Goal: Task Accomplishment & Management: Manage account settings

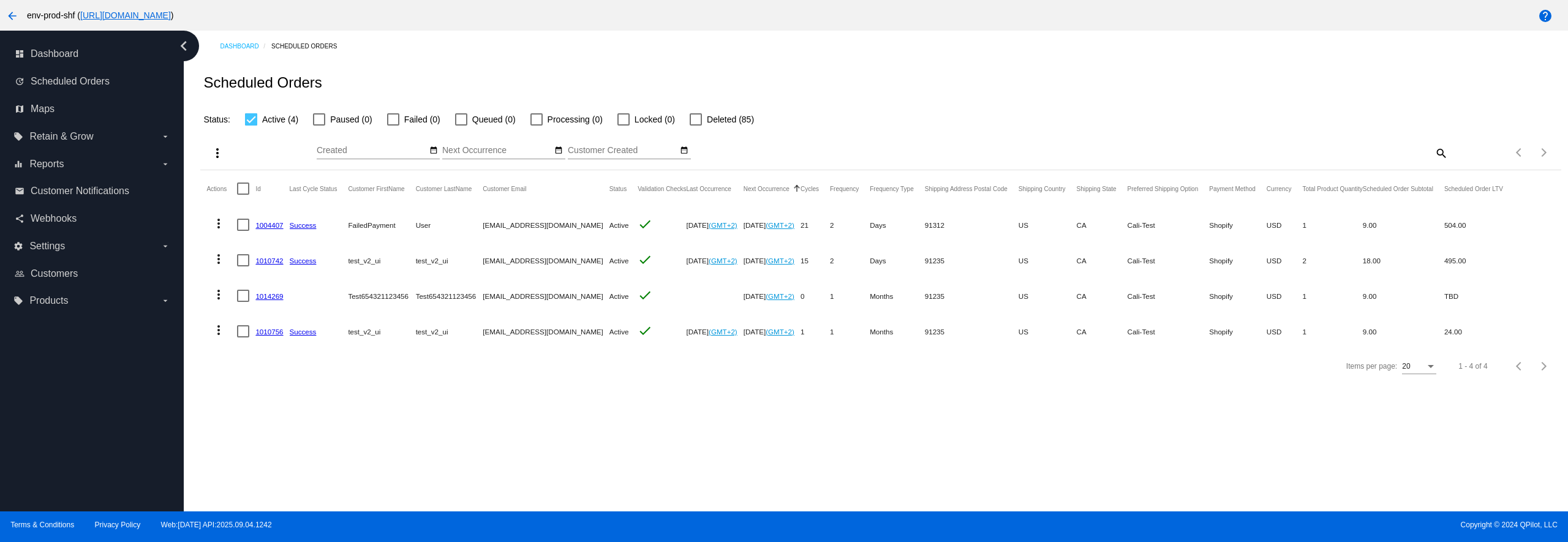
click at [1049, 450] on div "Dashboard Scheduled Orders Scheduled Orders Status: Active (4) Paused (0) Faile…" at bounding box center [876, 271] width 1384 height 481
click at [248, 195] on div at bounding box center [243, 189] width 12 height 12
click at [243, 195] on input "checkbox" at bounding box center [243, 195] width 1 height 1
checkbox input "true"
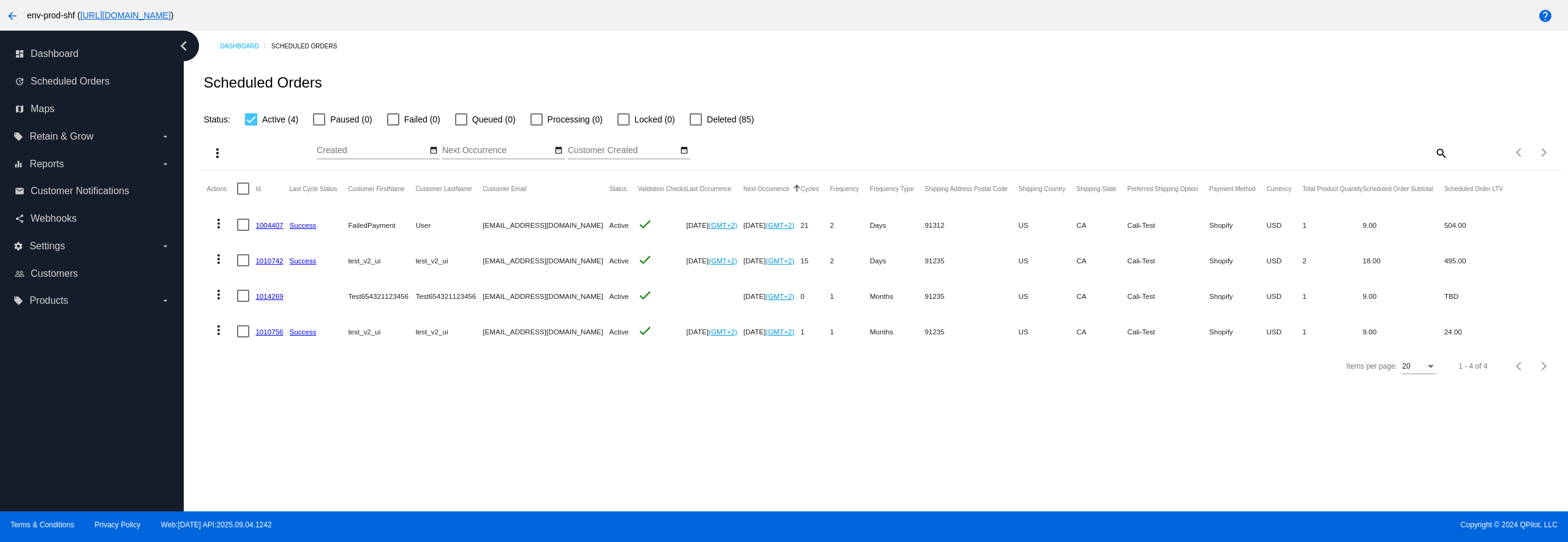
checkbox input "true"
click at [216, 149] on mat-icon "more_vert" at bounding box center [218, 153] width 15 height 15
click at [487, 409] on div at bounding box center [784, 271] width 1568 height 542
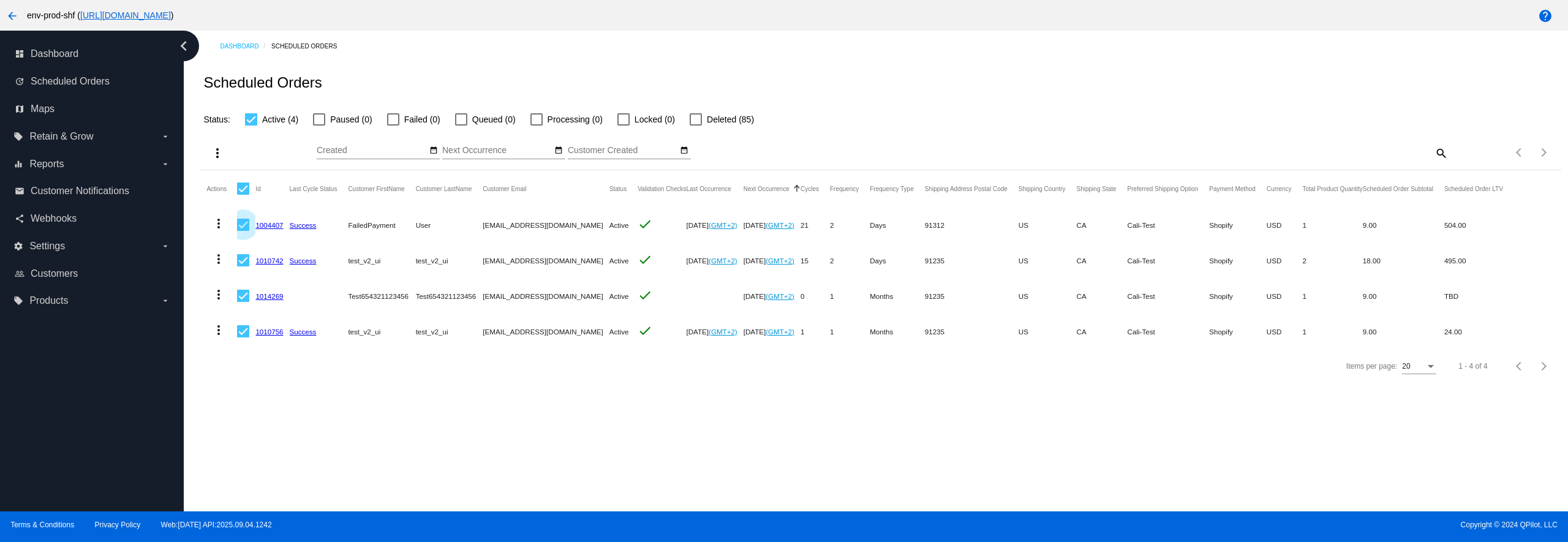
click at [240, 221] on div at bounding box center [243, 225] width 12 height 12
click at [243, 231] on input "checkbox" at bounding box center [243, 231] width 1 height 1
checkbox input "false"
click at [217, 155] on mat-icon "more_vert" at bounding box center [218, 153] width 15 height 15
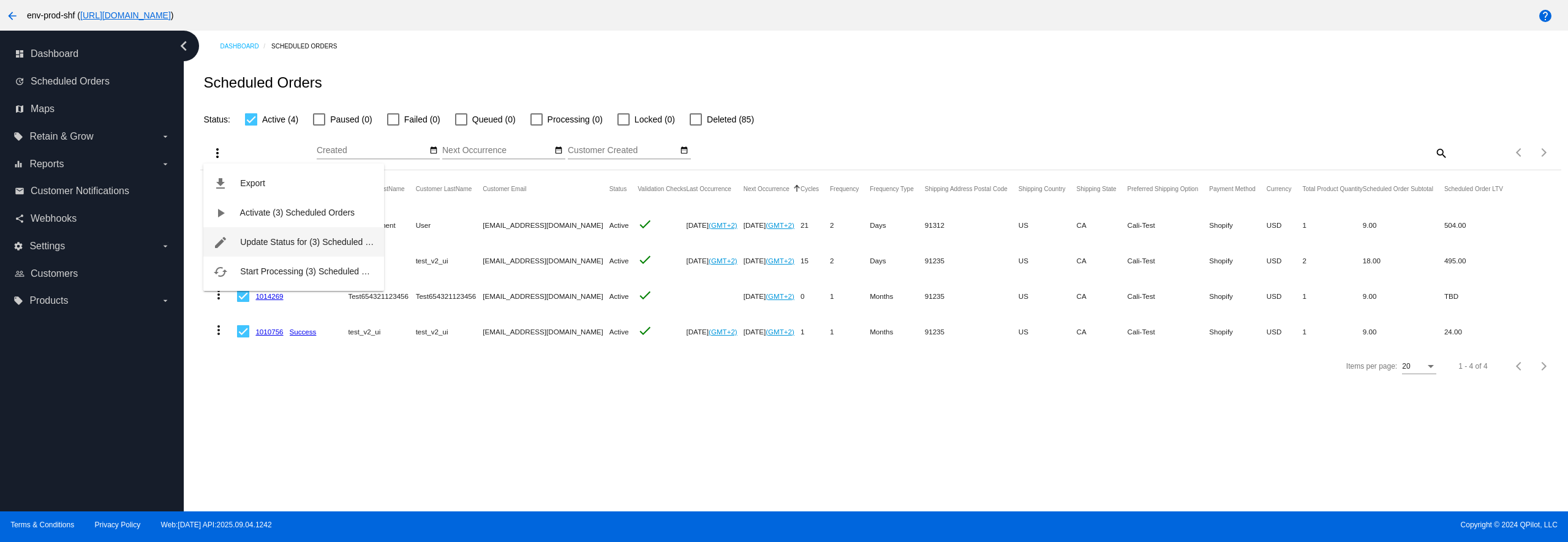
click at [291, 248] on button "edit Update Status for (3) Scheduled Orders" at bounding box center [294, 242] width 181 height 29
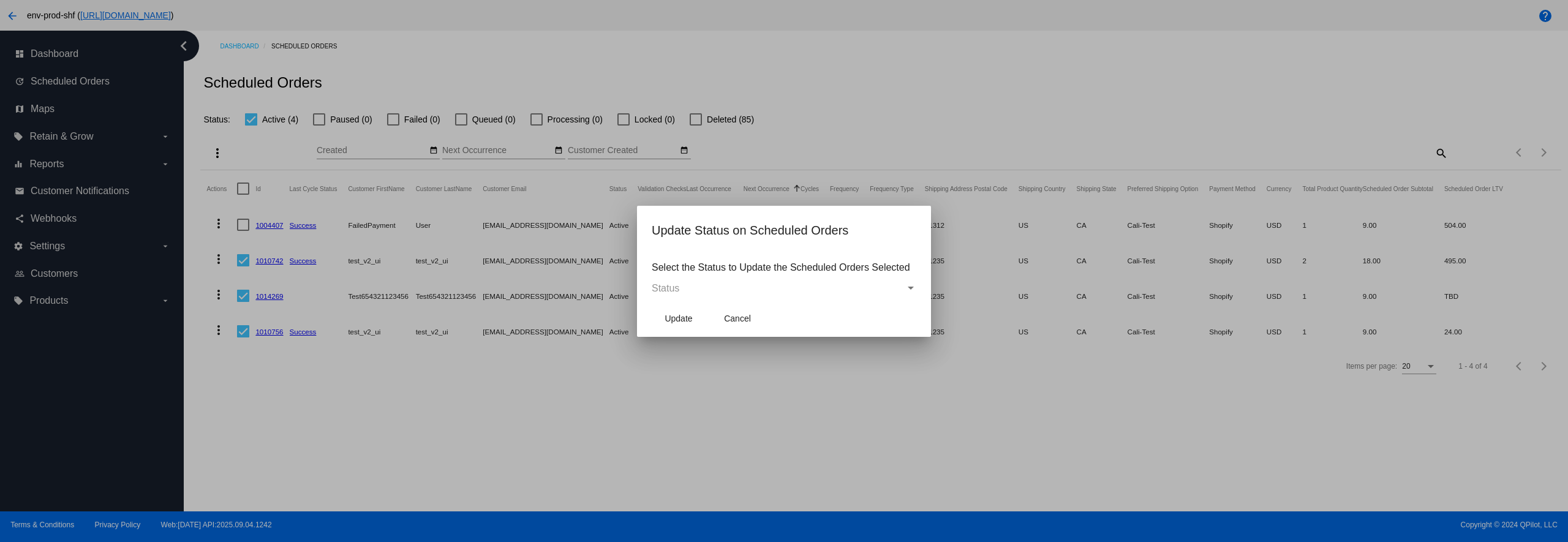
click at [796, 289] on div "Status" at bounding box center [778, 289] width 254 height 11
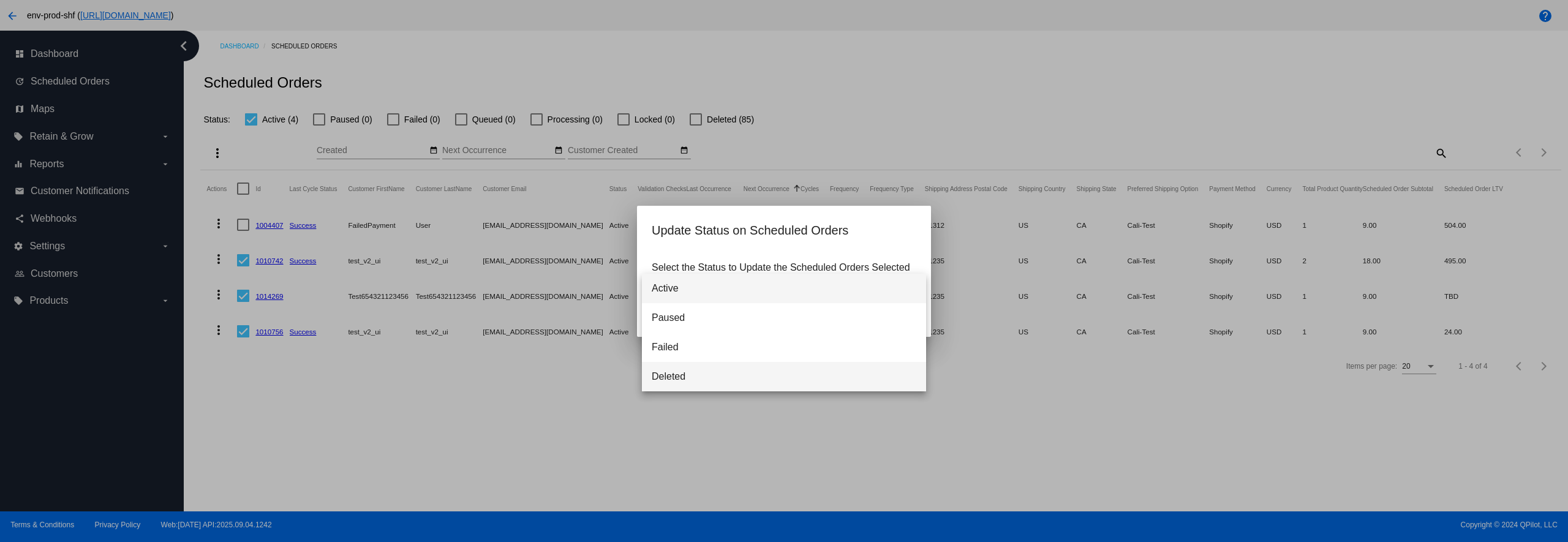
click at [768, 366] on span "Deleted" at bounding box center [784, 377] width 265 height 29
click at [668, 316] on span "Update" at bounding box center [678, 318] width 28 height 10
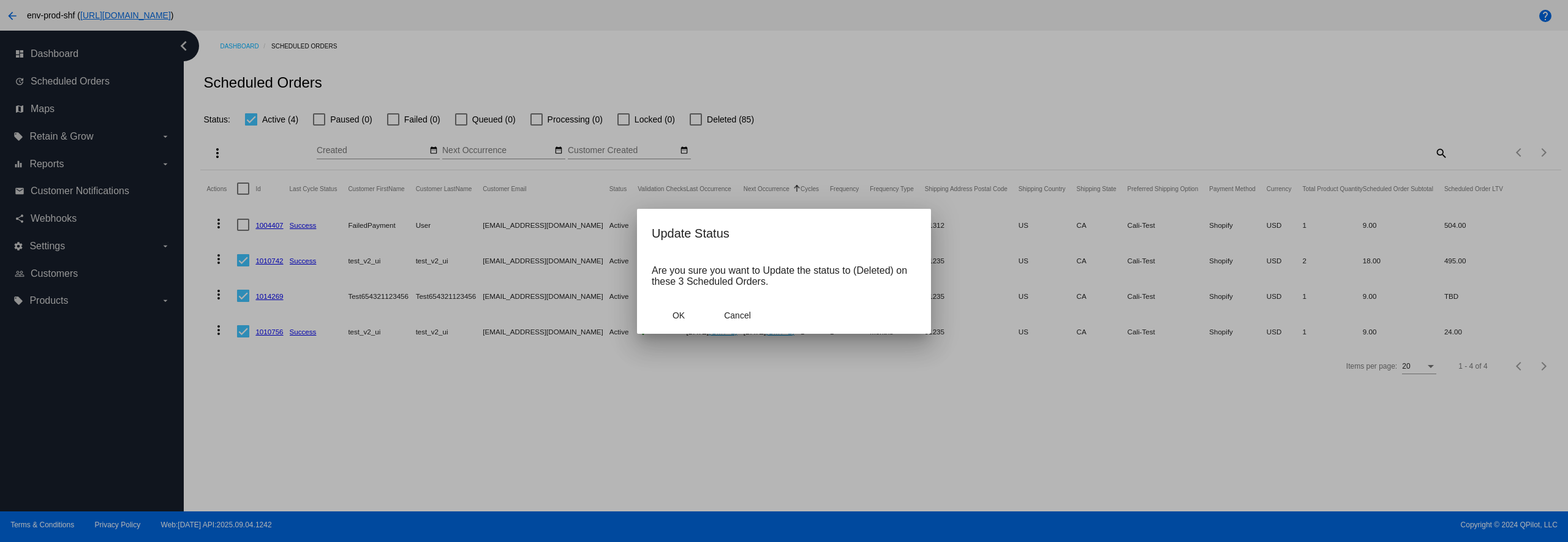
click at [668, 316] on button "OK" at bounding box center [679, 315] width 54 height 22
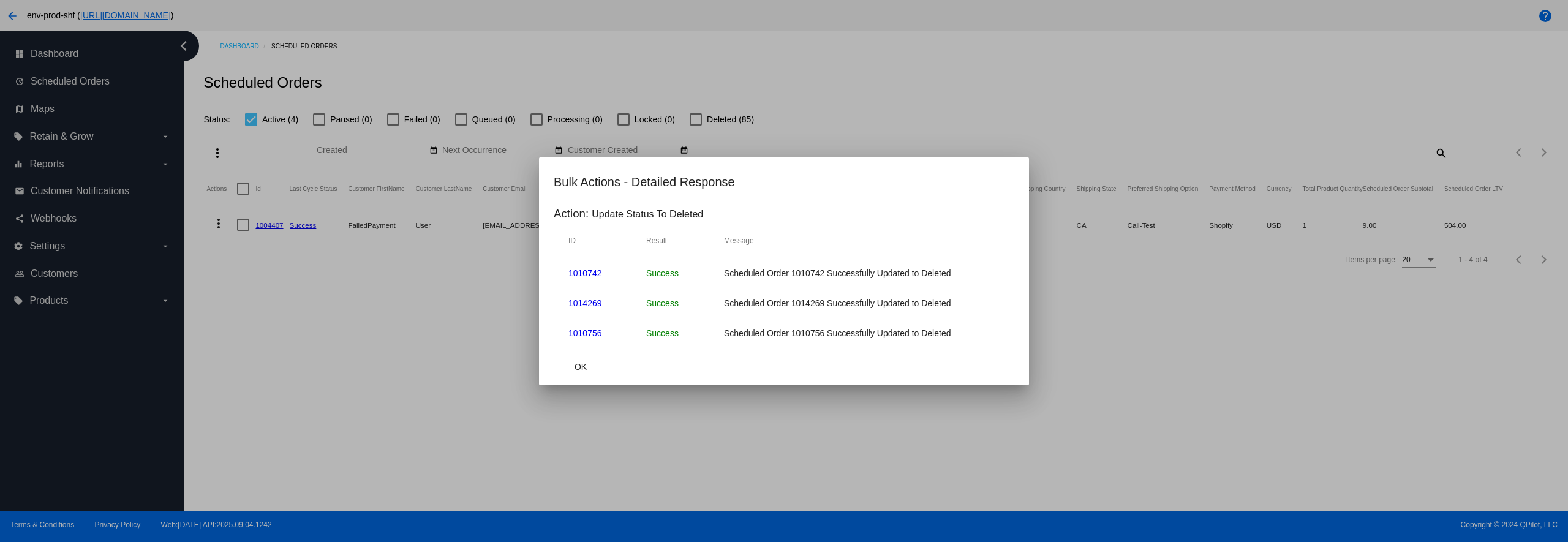
drag, startPoint x: 600, startPoint y: 365, endPoint x: 581, endPoint y: 373, distance: 20.6
click at [594, 367] on button "OK" at bounding box center [581, 367] width 54 height 22
